Goal: Task Accomplishment & Management: Manage account settings

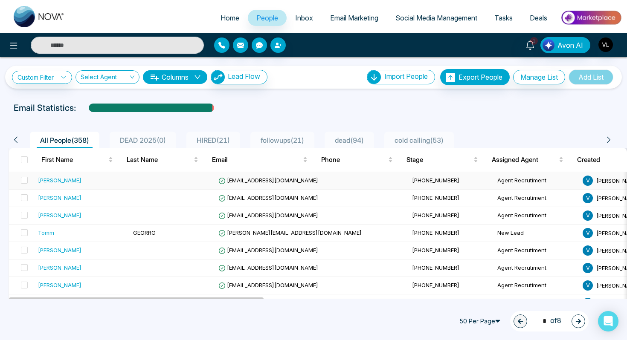
click at [93, 181] on div "Curtis Townshend" at bounding box center [82, 180] width 88 height 9
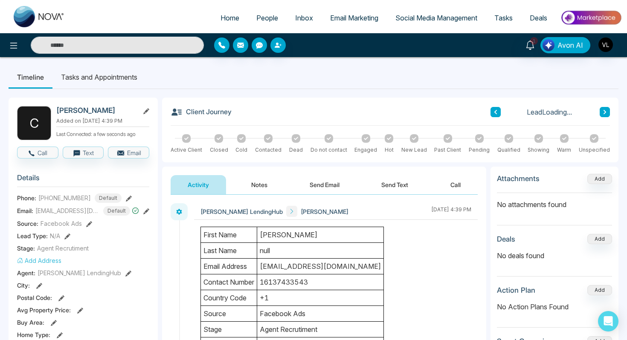
click at [297, 237] on td "Curtis Townshend" at bounding box center [320, 235] width 127 height 16
click at [259, 16] on span "People" at bounding box center [267, 18] width 22 height 9
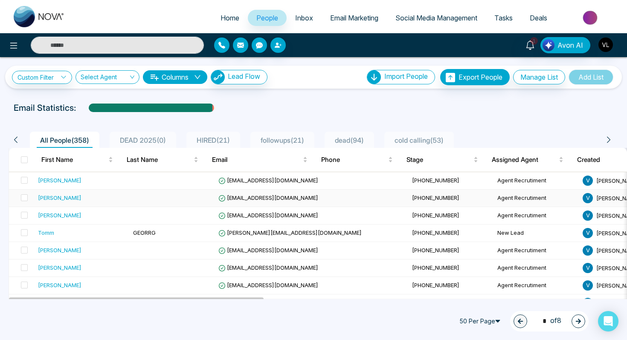
click at [119, 197] on td "Keri Antonette" at bounding box center [82, 198] width 95 height 17
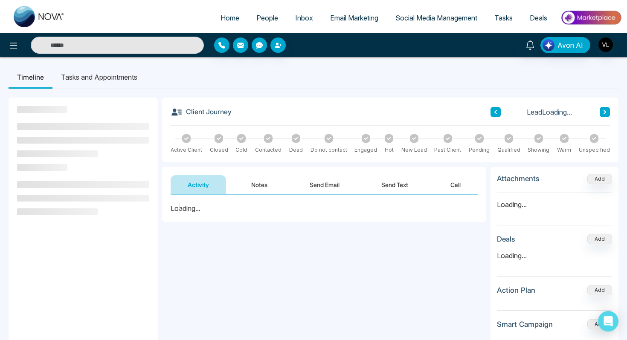
click at [255, 184] on button "Notes" at bounding box center [259, 184] width 50 height 19
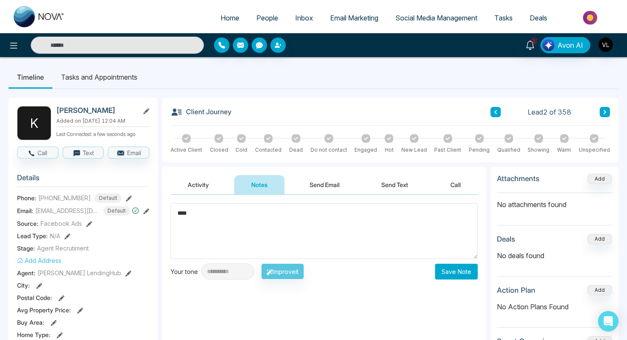
type textarea "****"
click at [450, 273] on button "Save Note" at bounding box center [456, 272] width 43 height 16
click at [258, 20] on span "People" at bounding box center [267, 18] width 22 height 9
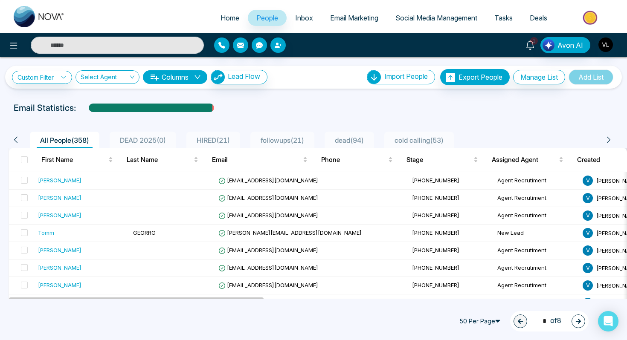
click at [537, 40] on span "1" at bounding box center [534, 41] width 8 height 8
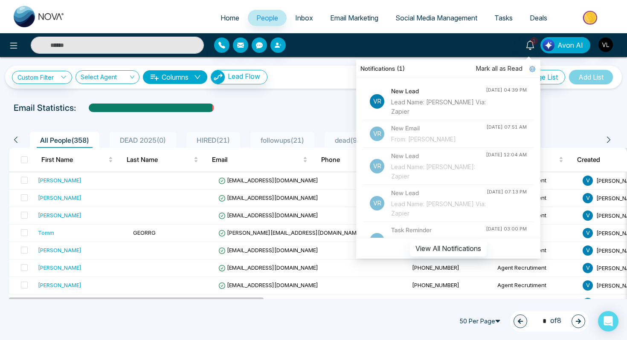
click at [508, 70] on span "Mark all as Read" at bounding box center [499, 68] width 46 height 9
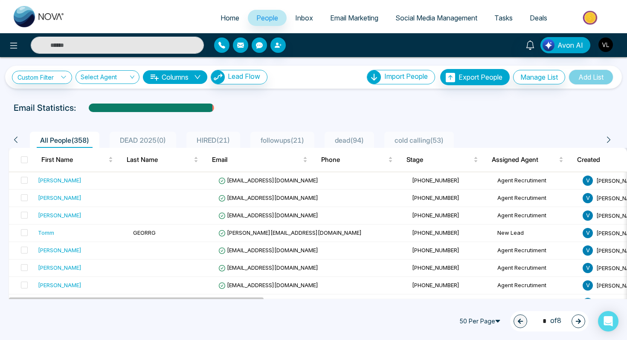
click at [253, 112] on div "Email Statistics:" at bounding box center [314, 108] width 600 height 13
click at [218, 181] on span "curtisatownshend@gmail.com" at bounding box center [268, 180] width 100 height 7
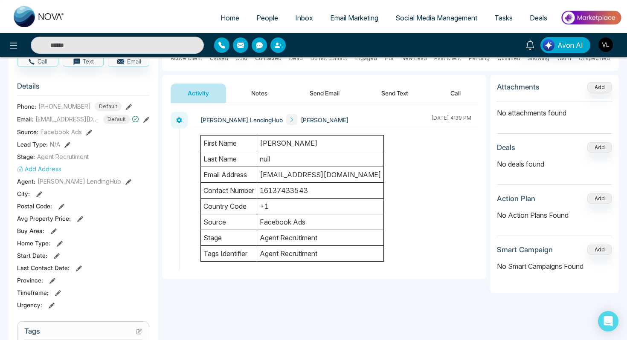
scroll to position [95, 0]
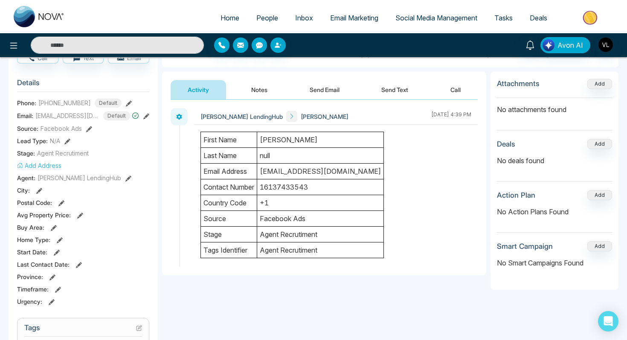
click at [97, 46] on input "text" at bounding box center [117, 45] width 173 height 17
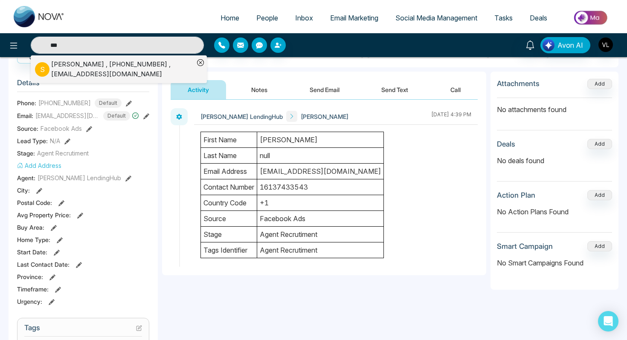
type input "***"
click at [64, 64] on div "Sylvia Warrington , +16477058971 , sylwarr@gmail.com" at bounding box center [122, 69] width 143 height 19
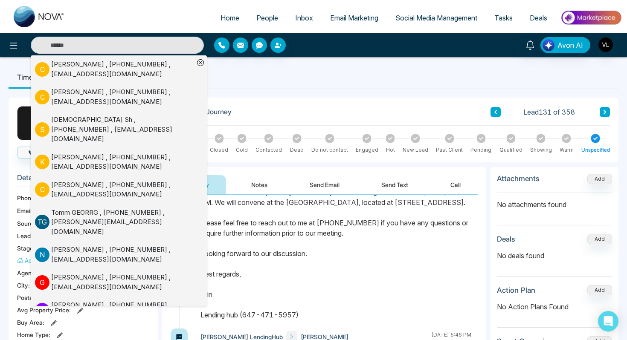
click at [269, 253] on div "Text Message Sent to +16477058971 Dear Sylvia, It was pleasure speaking with yo…" at bounding box center [335, 228] width 271 height 184
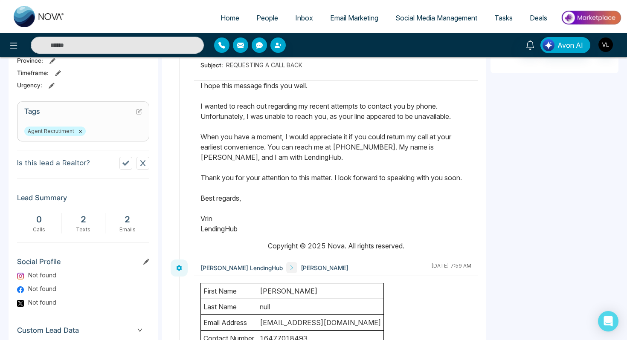
scroll to position [41, 0]
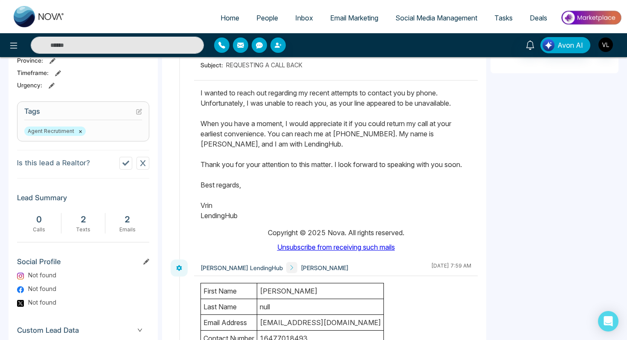
drag, startPoint x: 199, startPoint y: 110, endPoint x: 231, endPoint y: 269, distance: 161.5
click at [231, 251] on div at bounding box center [336, 166] width 284 height 171
click at [246, 221] on p "Dear Sylvia, I hope this message finds you well. I wanted to reach out regardin…" at bounding box center [335, 134] width 271 height 174
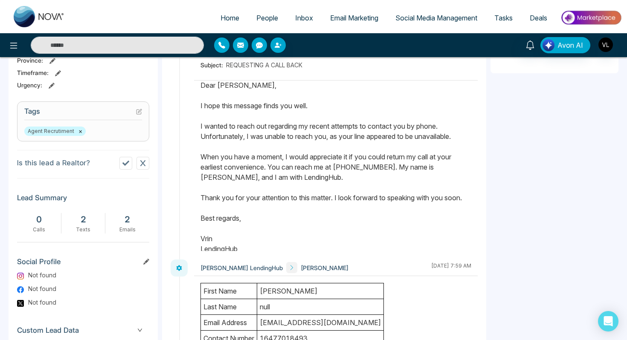
scroll to position [0, 0]
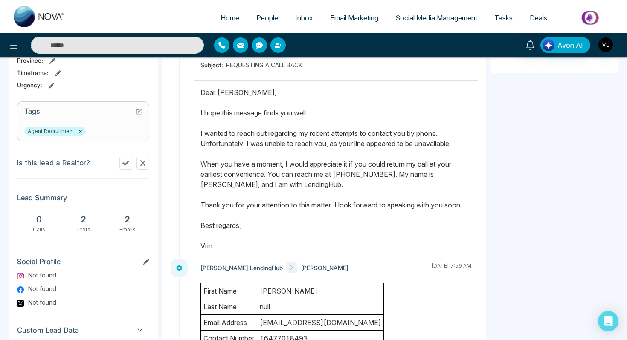
drag, startPoint x: 246, startPoint y: 235, endPoint x: 199, endPoint y: 114, distance: 129.7
click at [199, 114] on div at bounding box center [336, 166] width 284 height 171
click at [269, 14] on span "People" at bounding box center [267, 18] width 22 height 9
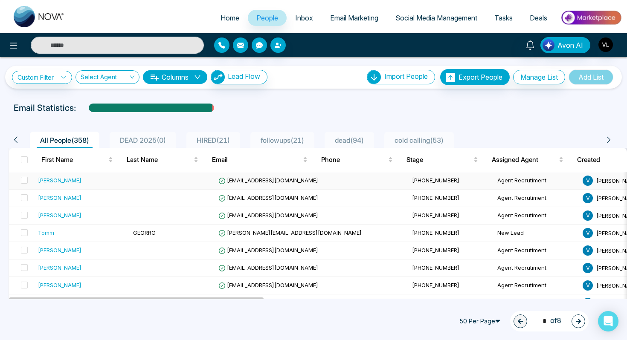
click at [61, 176] on div "Curtis Townshend" at bounding box center [60, 180] width 44 height 9
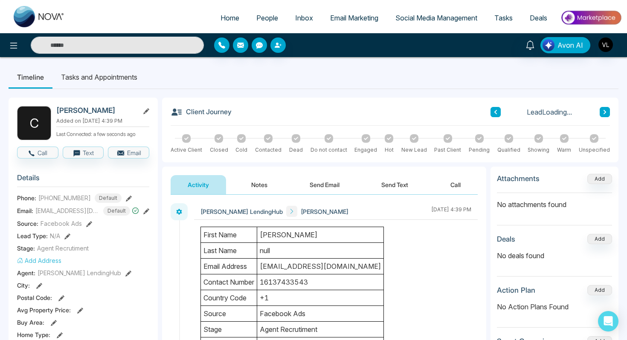
click at [325, 177] on button "Send Email" at bounding box center [325, 184] width 64 height 19
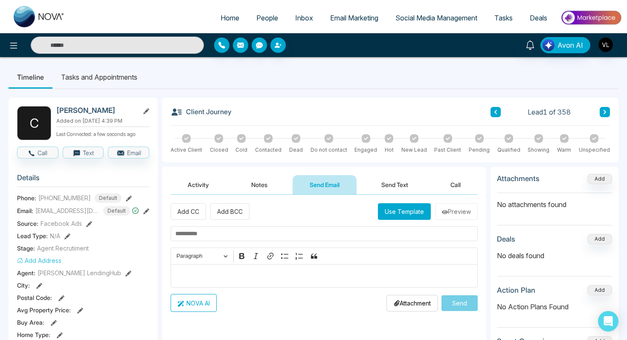
click at [213, 275] on p "Editor editing area: main" at bounding box center [324, 276] width 298 height 10
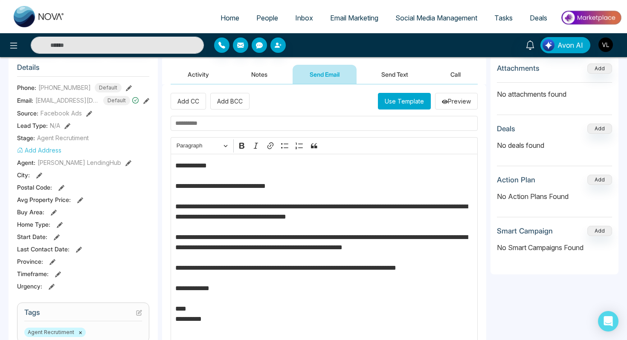
scroll to position [112, 0]
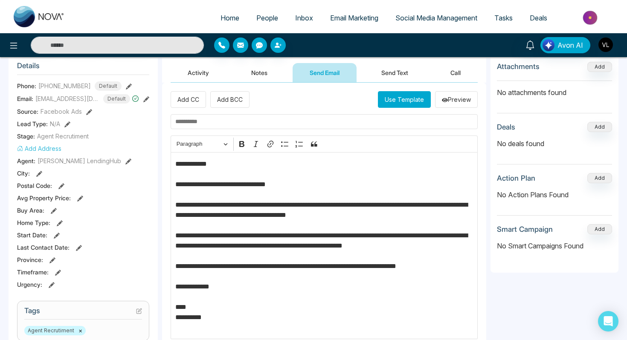
click at [197, 168] on p "**********" at bounding box center [324, 246] width 298 height 174
click at [202, 121] on input "text" at bounding box center [324, 121] width 307 height 15
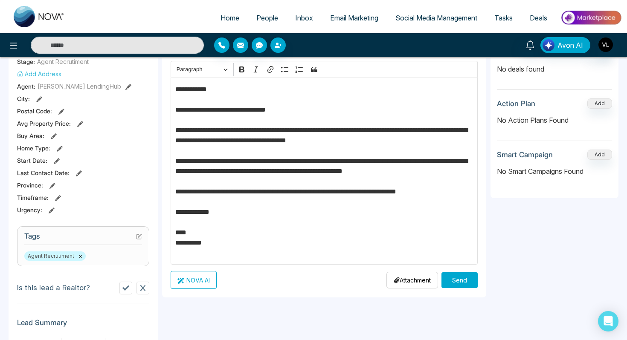
scroll to position [210, 0]
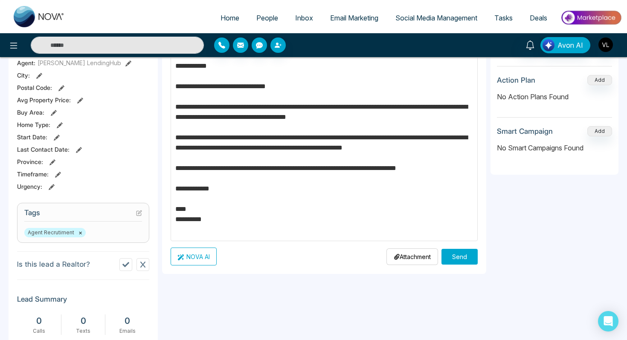
type input "**********"
click at [474, 257] on button "Send" at bounding box center [459, 257] width 36 height 16
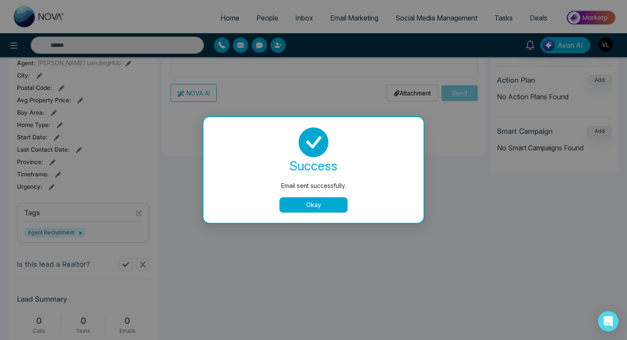
click at [308, 203] on button "Okay" at bounding box center [313, 204] width 68 height 15
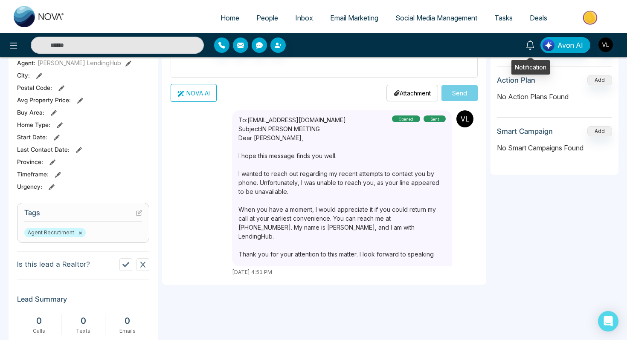
click at [534, 42] on icon at bounding box center [529, 45] width 9 height 9
click at [248, 16] on link "People" at bounding box center [267, 18] width 39 height 16
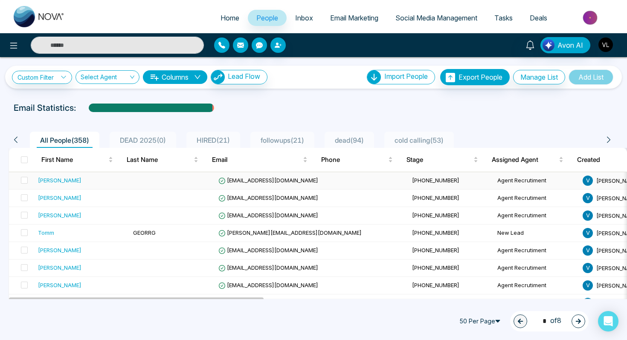
click at [111, 175] on td "Curtis Townshend" at bounding box center [82, 180] width 95 height 17
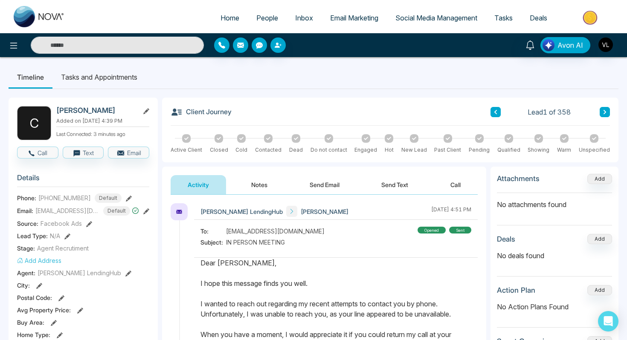
click at [260, 15] on span "People" at bounding box center [267, 18] width 22 height 9
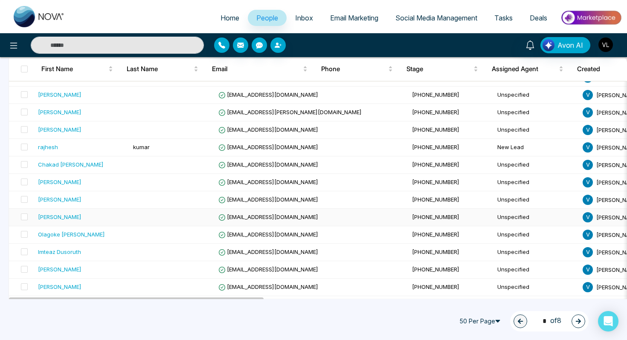
scroll to position [648, 0]
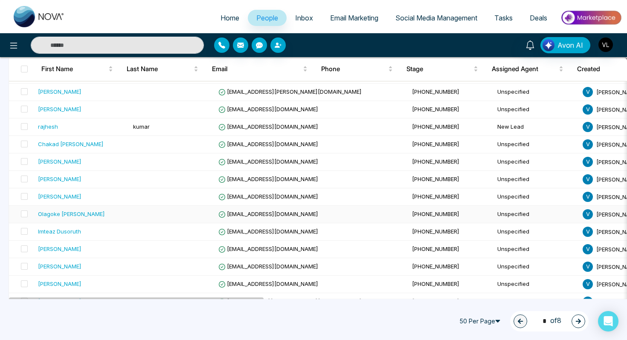
click at [101, 219] on td "Olagoke MICHAEL Kupolati" at bounding box center [82, 214] width 95 height 17
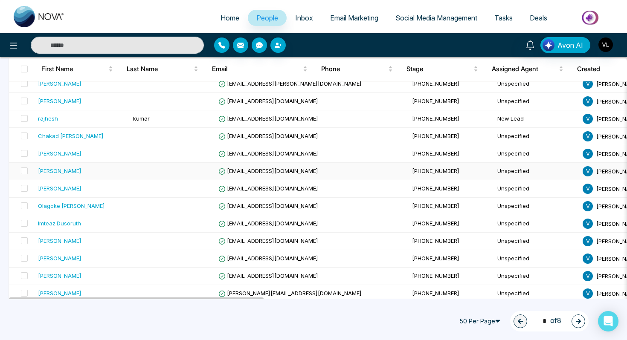
scroll to position [657, 0]
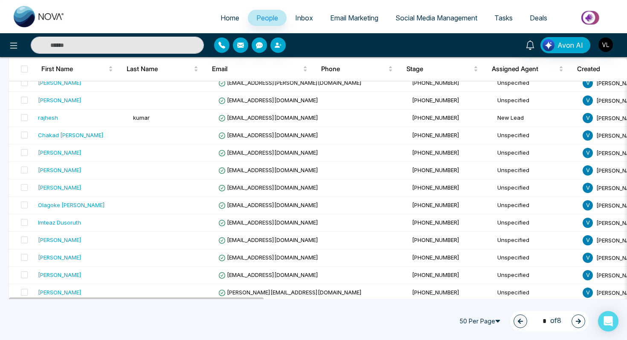
click at [78, 64] on div "Click to sort ascending" at bounding box center [78, 64] width 0 height 0
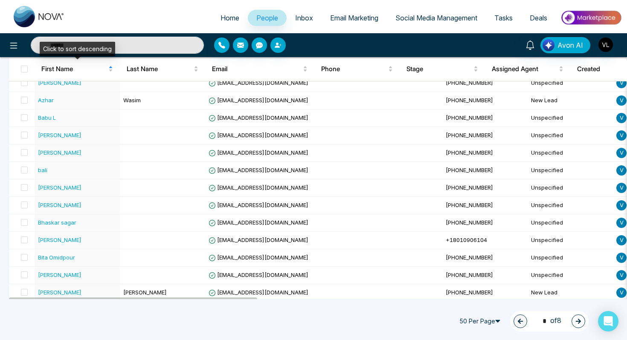
click at [120, 46] on input "text" at bounding box center [117, 45] width 173 height 17
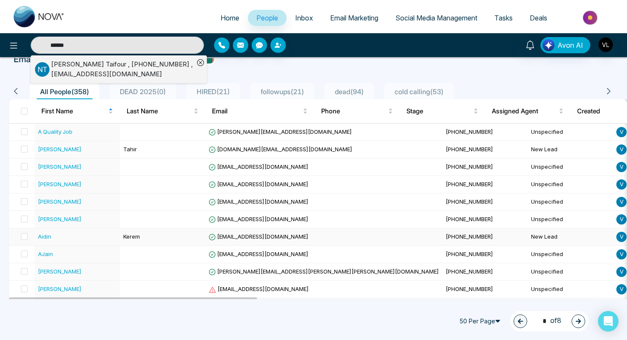
scroll to position [41, 0]
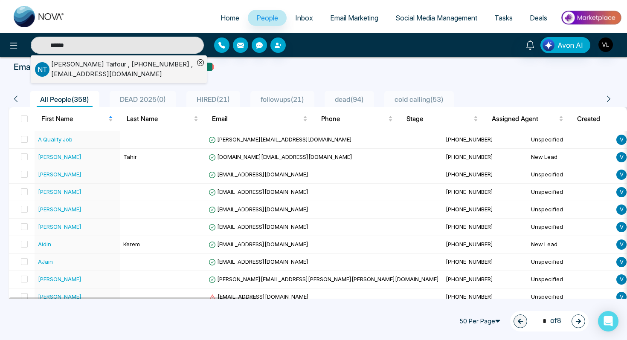
type input "******"
click at [580, 324] on icon "button" at bounding box center [578, 322] width 6 height 6
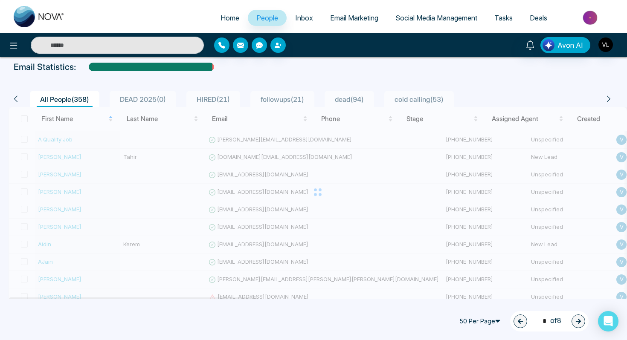
type input "******"
type input "*"
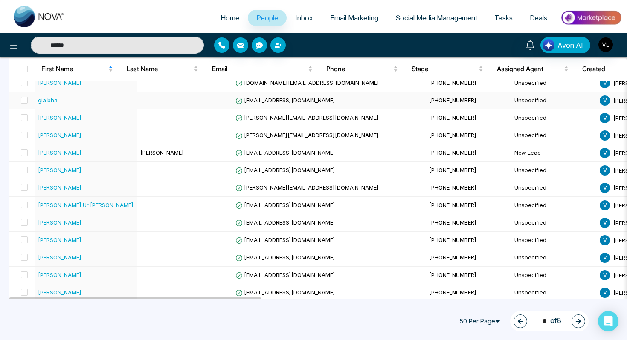
scroll to position [749, 0]
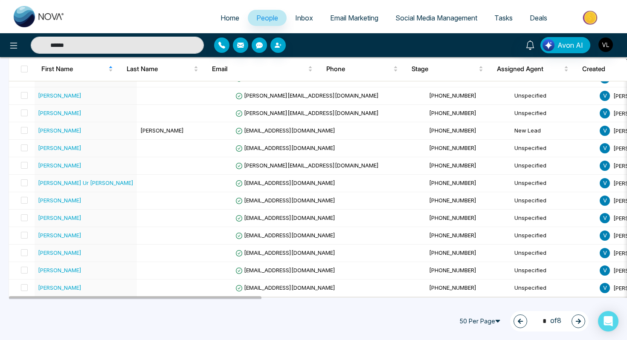
click at [583, 321] on button "button" at bounding box center [579, 322] width 14 height 14
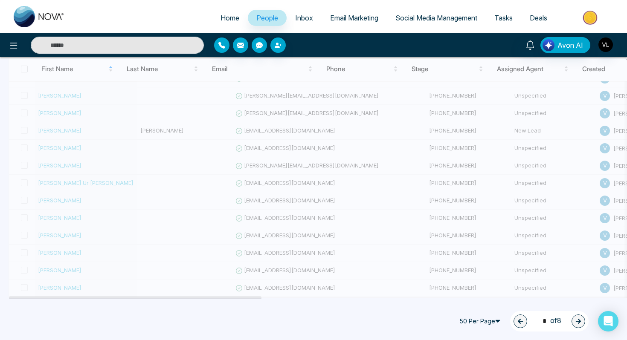
type input "******"
type input "*"
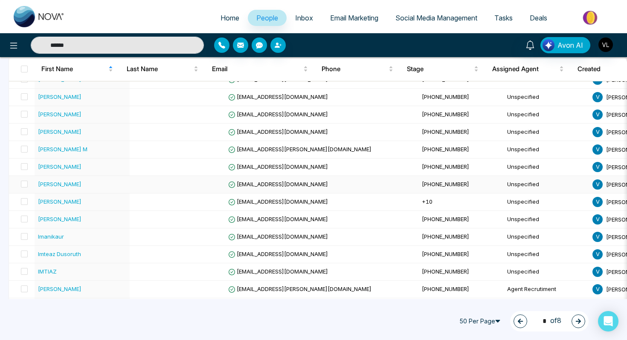
scroll to position [266, 0]
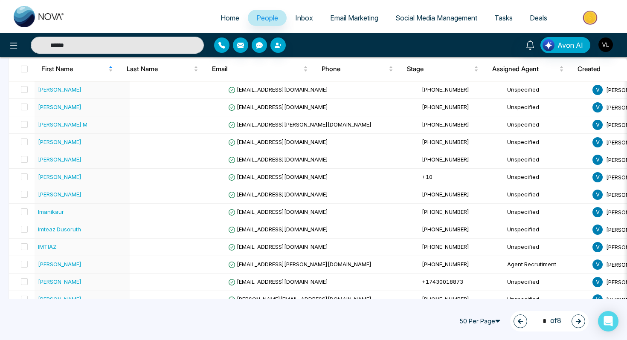
click at [261, 20] on span "People" at bounding box center [267, 18] width 22 height 9
type input "******"
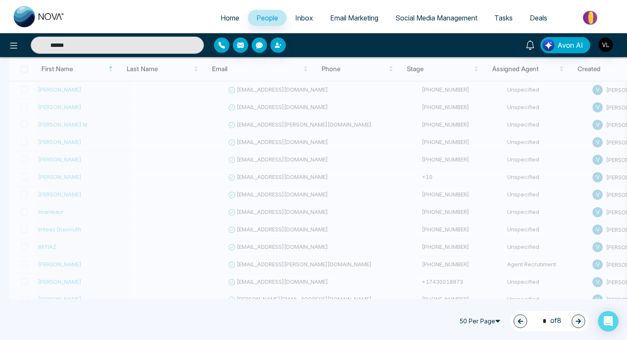
type input "*"
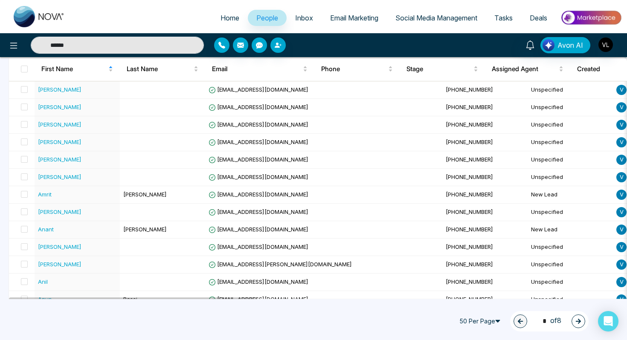
click at [615, 47] on div "Avon AI" at bounding box center [496, 45] width 251 height 16
click at [612, 47] on img "button" at bounding box center [605, 45] width 15 height 15
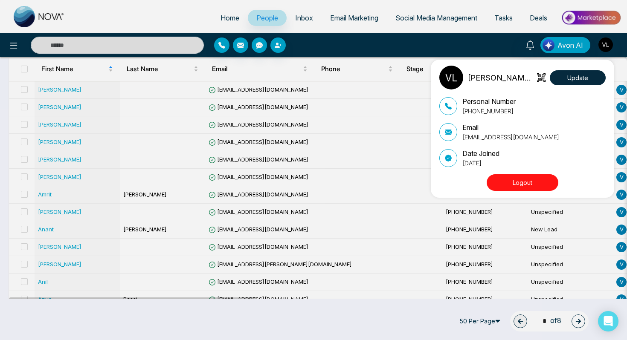
click at [533, 174] on div "Vrinda LendingHub Update Personal Number +16474715957 Email careers@lendinghub.…" at bounding box center [524, 129] width 171 height 126
click at [533, 180] on button "Logout" at bounding box center [523, 182] width 72 height 17
